Goal: Transaction & Acquisition: Purchase product/service

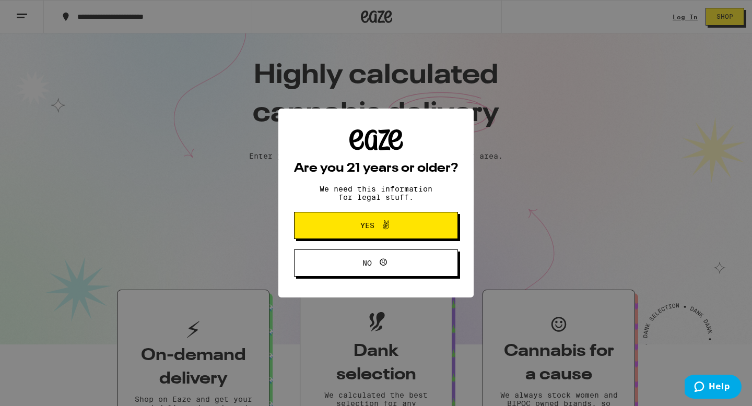
click at [508, 163] on div "Are you 21 years or older? We need this information for legal stuff. Yes No" at bounding box center [376, 203] width 752 height 406
click at [369, 220] on span "Yes" at bounding box center [375, 226] width 79 height 14
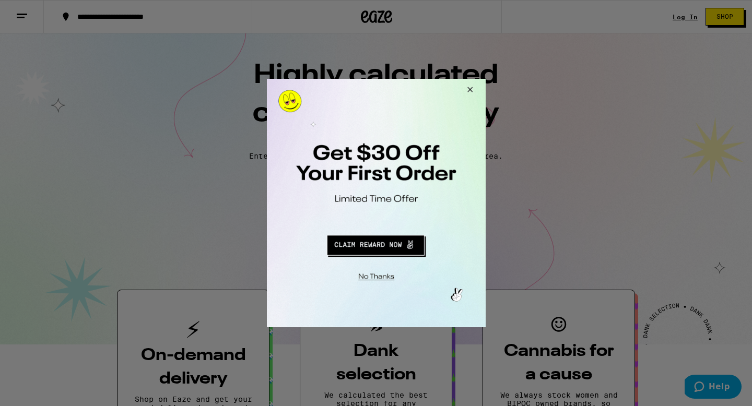
click at [26, 18] on div at bounding box center [376, 203] width 752 height 406
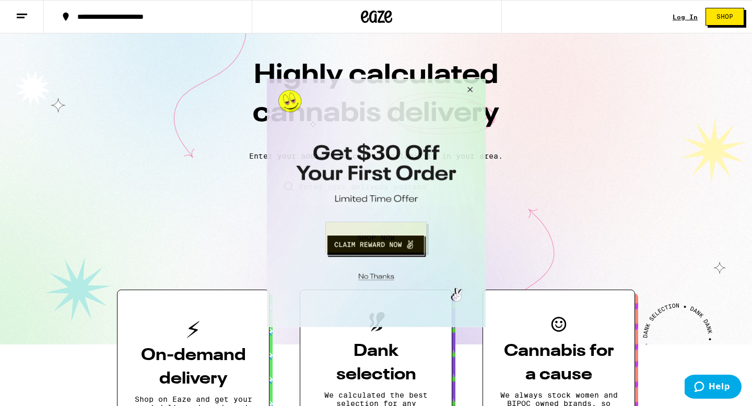
click at [471, 89] on button "Close Modal" at bounding box center [468, 91] width 28 height 25
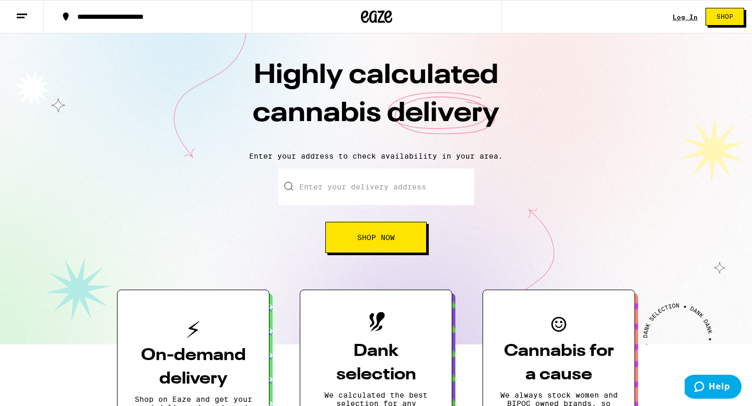
click at [21, 17] on line at bounding box center [21, 17] width 8 height 0
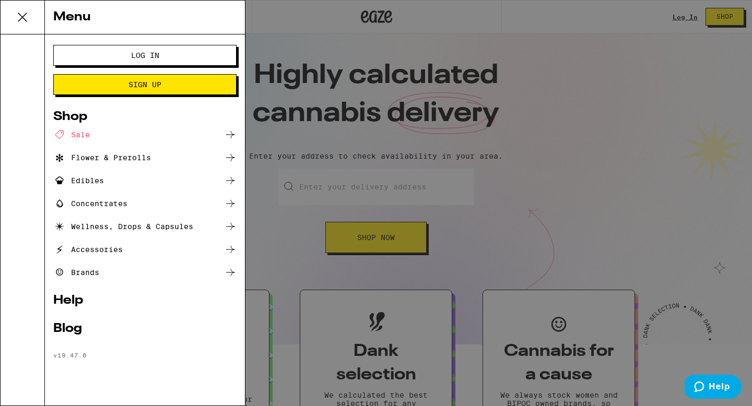
click at [85, 181] on div "Edibles" at bounding box center [78, 180] width 51 height 13
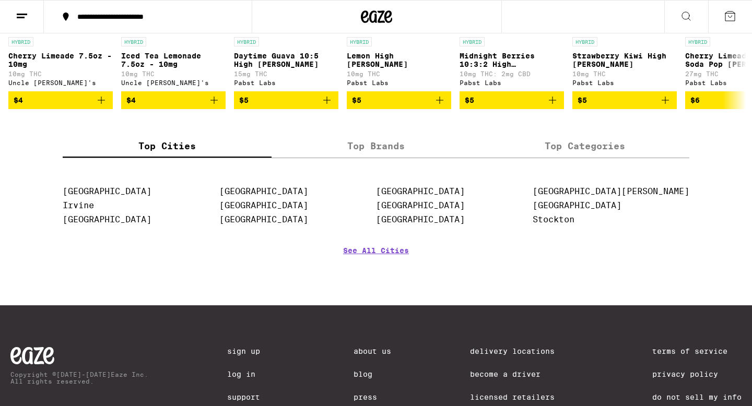
scroll to position [574, 0]
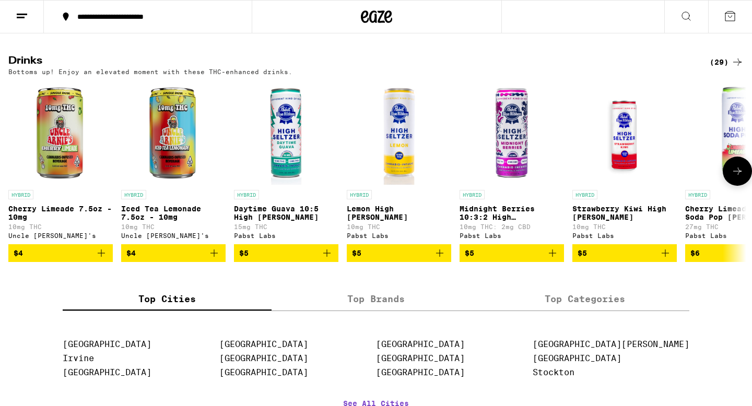
click at [739, 175] on icon at bounding box center [737, 171] width 8 height 7
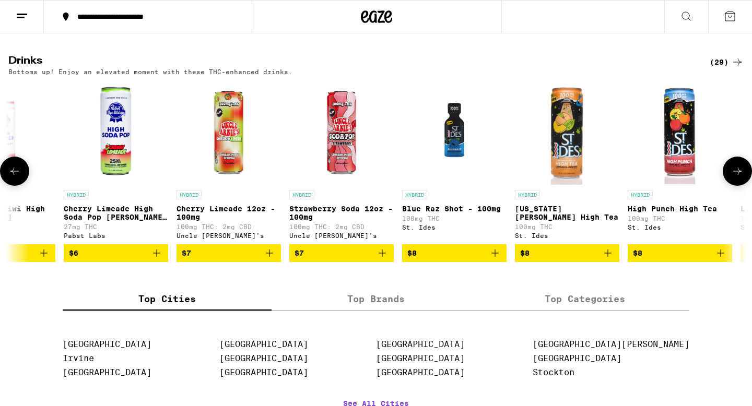
click at [739, 175] on icon at bounding box center [737, 171] width 8 height 7
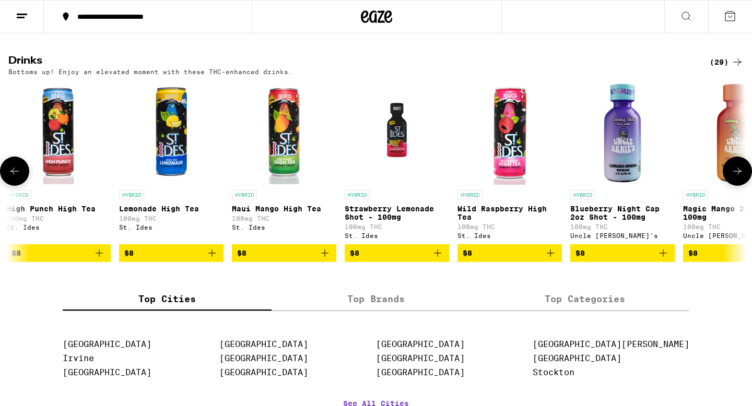
click at [739, 175] on icon at bounding box center [737, 171] width 8 height 7
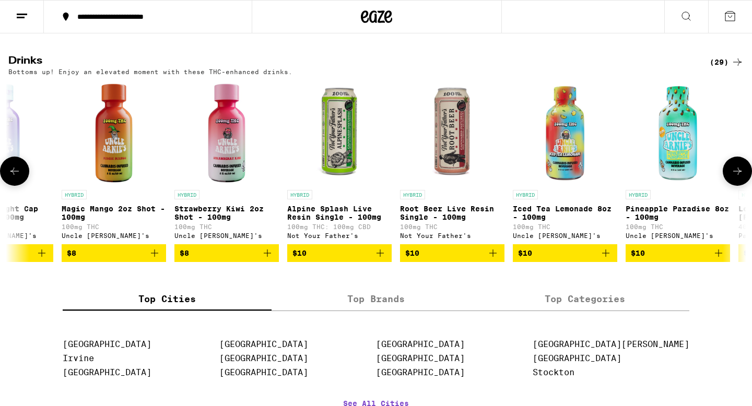
click at [739, 175] on icon at bounding box center [737, 171] width 8 height 7
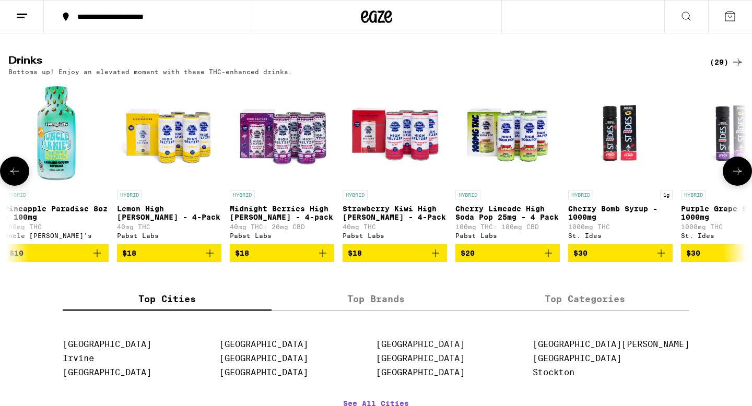
click at [739, 175] on icon at bounding box center [737, 171] width 8 height 7
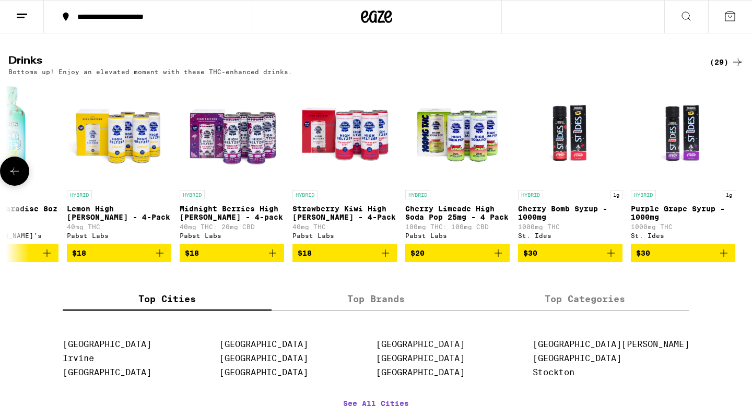
scroll to position [0, 0]
